Goal: Task Accomplishment & Management: Use online tool/utility

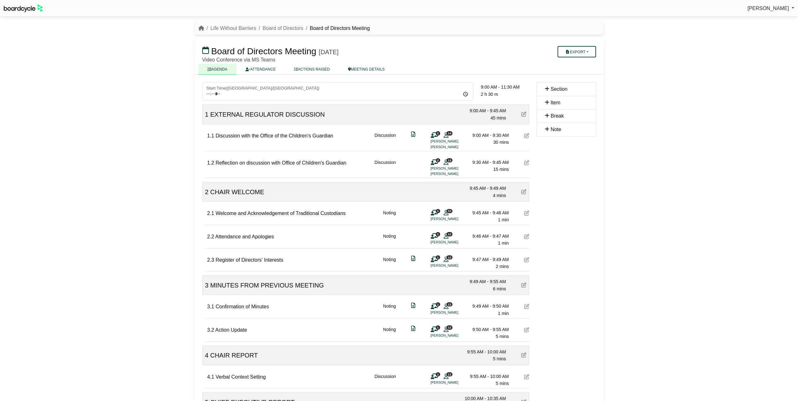
scroll to position [349, 0]
